Goal: Task Accomplishment & Management: Complete application form

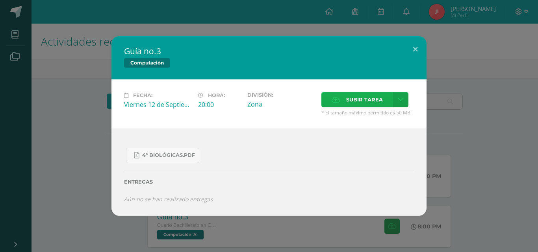
click at [371, 96] on span "Subir tarea" at bounding box center [364, 99] width 37 height 15
click at [0, 0] on input "Subir tarea" at bounding box center [0, 0] width 0 height 0
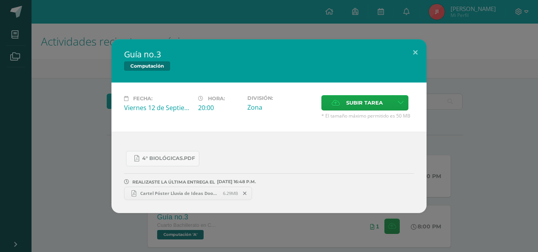
click at [188, 192] on span "Cartel Póster Lluvia de Ideas Doodle [PERSON_NAME] y Azul (1).pdf" at bounding box center [179, 193] width 87 height 6
click at [89, 113] on div "Guía no.3 Computación Fecha: [DATE] Hora: 20:00 División: Zona Aceptar" at bounding box center [268, 126] width 531 height 174
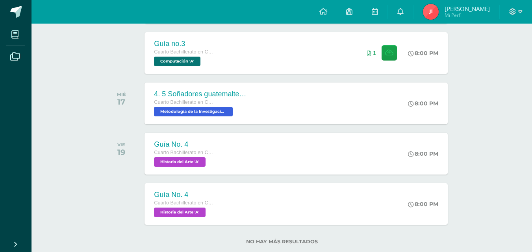
scroll to position [175, 0]
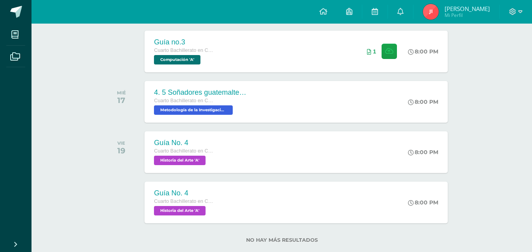
click at [389, 175] on div "SEPTIEMBRE VIE 12 Guia 4 Cuarto Bachillerato en Ciencias Biológicas [PERSON_NAM…" at bounding box center [281, 92] width 356 height 265
click at [257, 210] on div "Guía No. 4 Cuarto Bachillerato en Ciencias Biológicas [PERSON_NAME]. CCLL en Ci…" at bounding box center [296, 202] width 306 height 42
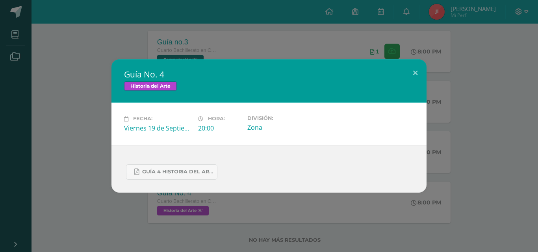
click at [222, 205] on div "Guía No. 4 Historia del Arte Fecha: [DATE] Hora: 20:00 División: Zona" at bounding box center [269, 126] width 538 height 252
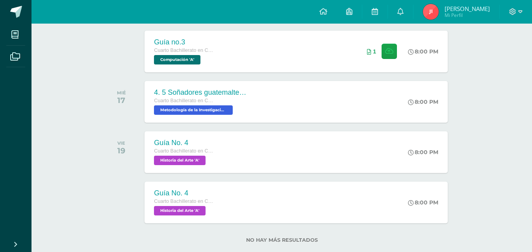
click at [268, 147] on div "Guía No. 4 Cuarto Bachillerato en Ciencias Biológicas [PERSON_NAME]. CCLL en Ci…" at bounding box center [295, 152] width 303 height 42
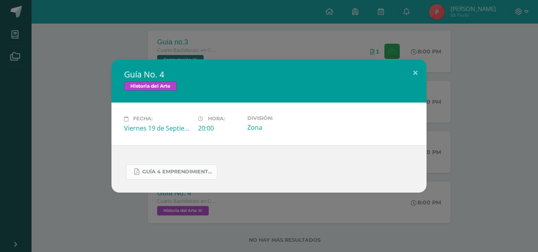
click at [187, 178] on link "GUÍA 4 EMPRENDIMIENTO 3ERO. IV BIM.docx.pdf" at bounding box center [171, 171] width 91 height 15
click at [107, 97] on div "Guía No. 4 Historia del Arte Fecha: [DATE] Hora: 20:00 División: Zona" at bounding box center [268, 125] width 531 height 133
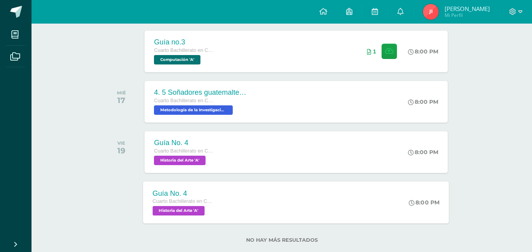
click at [190, 214] on span "Historia del Arte 'A'" at bounding box center [179, 210] width 52 height 9
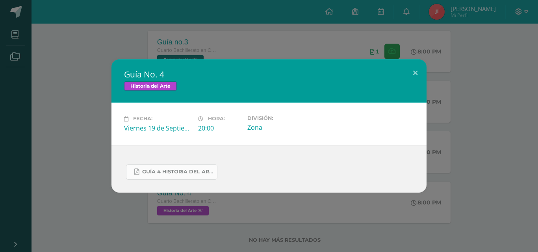
click at [199, 168] on link "GUÍA 4 HISTORIA DEL ARTE. IV BIM.docx.pdf" at bounding box center [171, 171] width 91 height 15
click at [50, 83] on div "Guía No. 4 Historia del Arte Fecha: [DATE] Hora: 20:00 División: Zona" at bounding box center [268, 125] width 531 height 133
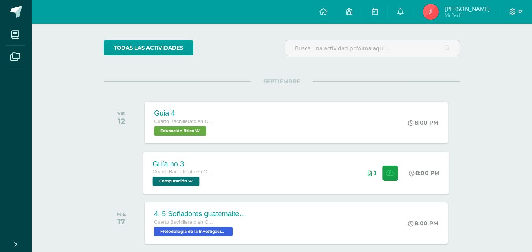
scroll to position [34, 0]
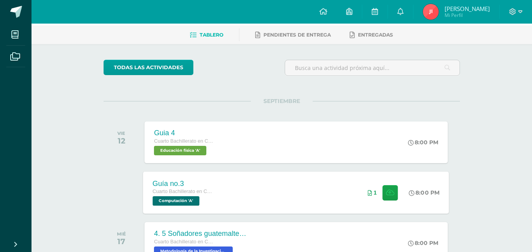
click at [193, 186] on div "Guía no.3" at bounding box center [183, 183] width 60 height 8
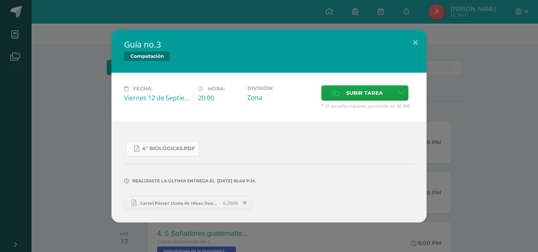
click at [185, 152] on span "4° Biológicas.pdf" at bounding box center [168, 149] width 53 height 6
click at [364, 93] on span "Subir tarea" at bounding box center [364, 93] width 37 height 15
click at [0, 0] on input "Subir tarea" at bounding box center [0, 0] width 0 height 0
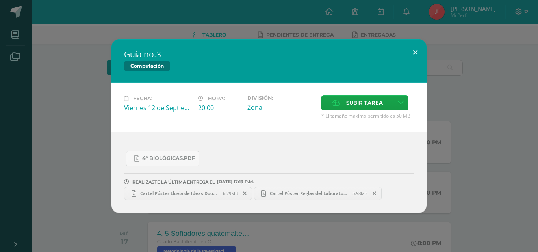
click at [415, 61] on button at bounding box center [415, 52] width 22 height 27
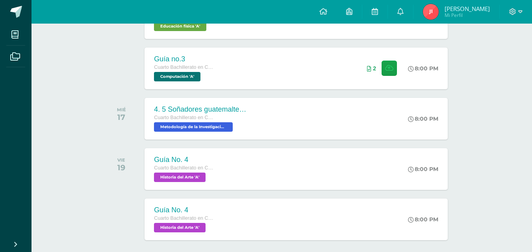
scroll to position [191, 0]
